Goal: Download file/media

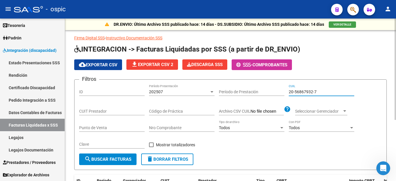
click at [304, 91] on input "20-56867932-7" at bounding box center [322, 92] width 66 height 5
paste input "8972583-3"
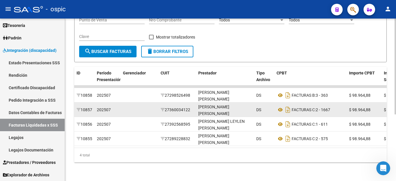
scroll to position [113, 0]
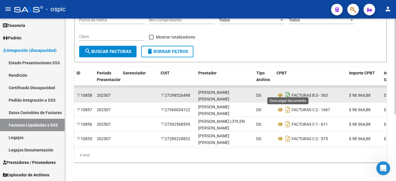
click at [289, 92] on icon "Descargar documento" at bounding box center [288, 95] width 8 height 9
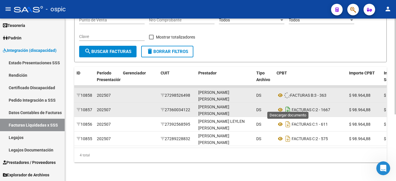
click at [288, 105] on icon "Descargar documento" at bounding box center [288, 109] width 8 height 9
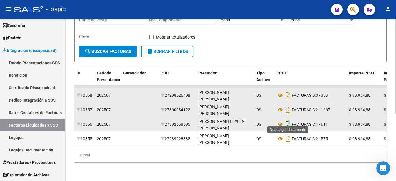
click at [288, 120] on icon "Descargar documento" at bounding box center [288, 124] width 8 height 9
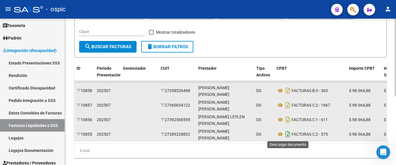
click at [287, 135] on icon "Descargar documento" at bounding box center [288, 133] width 8 height 9
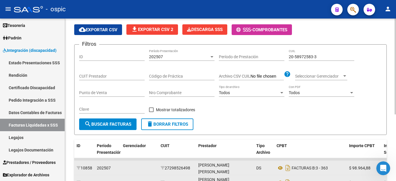
scroll to position [26, 0]
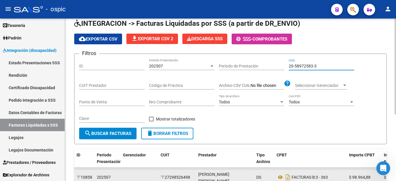
click at [307, 64] on input "20-58972583-3" at bounding box center [322, 66] width 66 height 5
paste input "7-36879644-7"
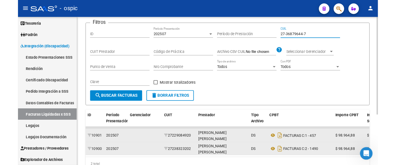
scroll to position [84, 0]
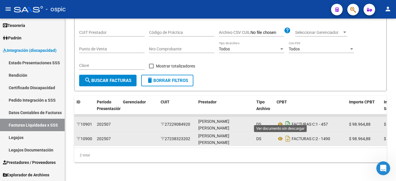
type input "27-36879644-7"
click at [285, 120] on icon "Descargar documento" at bounding box center [288, 124] width 8 height 9
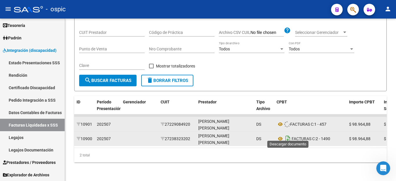
click at [288, 138] on icon "Descargar documento" at bounding box center [288, 138] width 8 height 9
